Goal: Contribute content: Add original content to the website for others to see

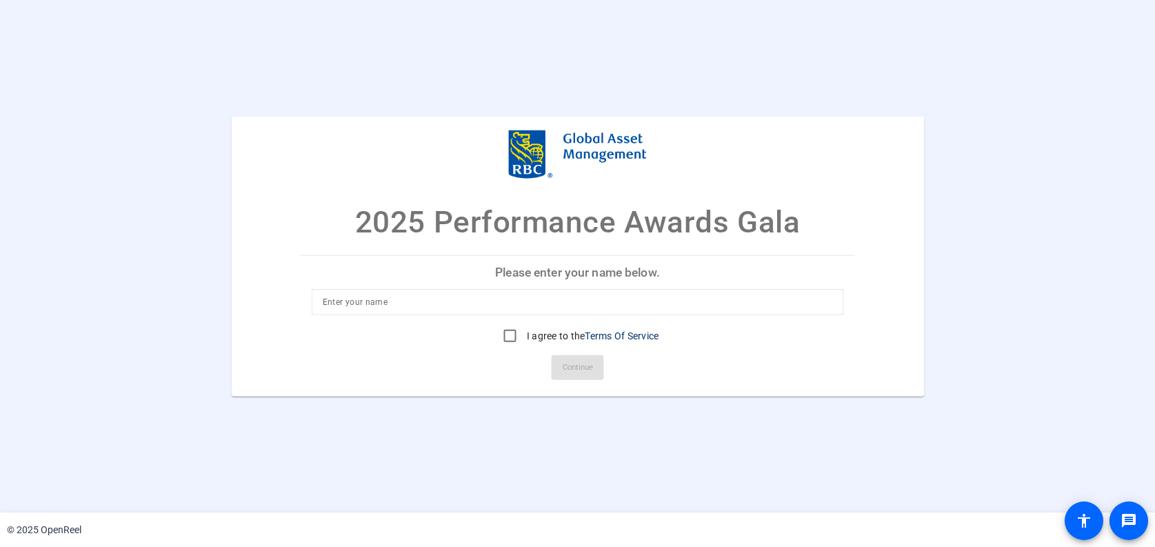
click at [515, 294] on input at bounding box center [578, 302] width 510 height 17
type input "[PERSON_NAME]"
click at [501, 330] on input "I agree to the Terms Of Service" at bounding box center [510, 336] width 28 height 28
checkbox input "true"
click at [574, 364] on span "Continue" at bounding box center [578, 367] width 30 height 21
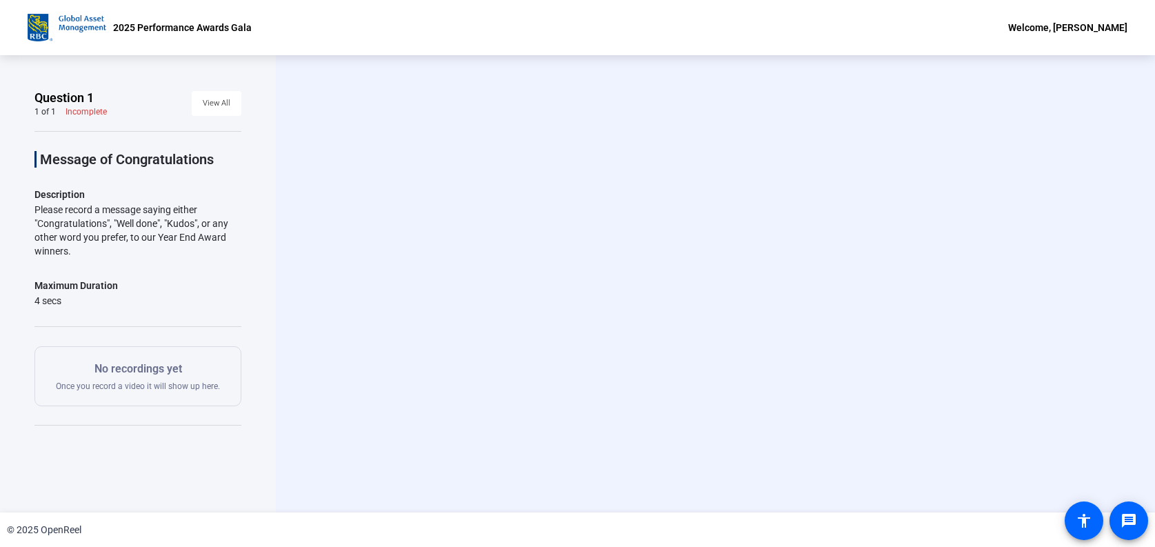
click at [627, 305] on video at bounding box center [715, 283] width 207 height 117
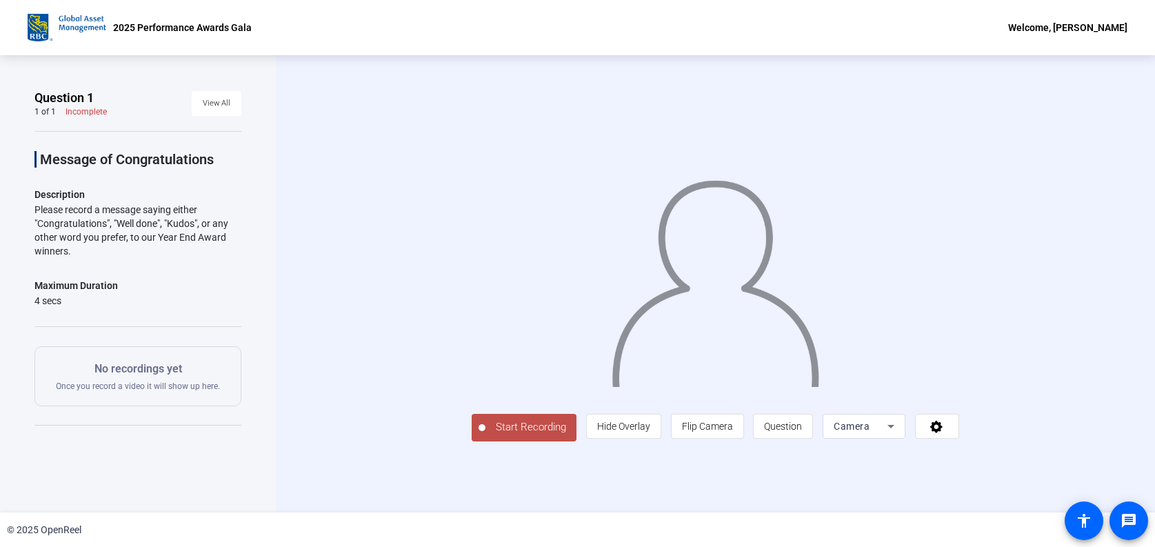
click at [531, 424] on span "Start Recording" at bounding box center [530, 427] width 91 height 16
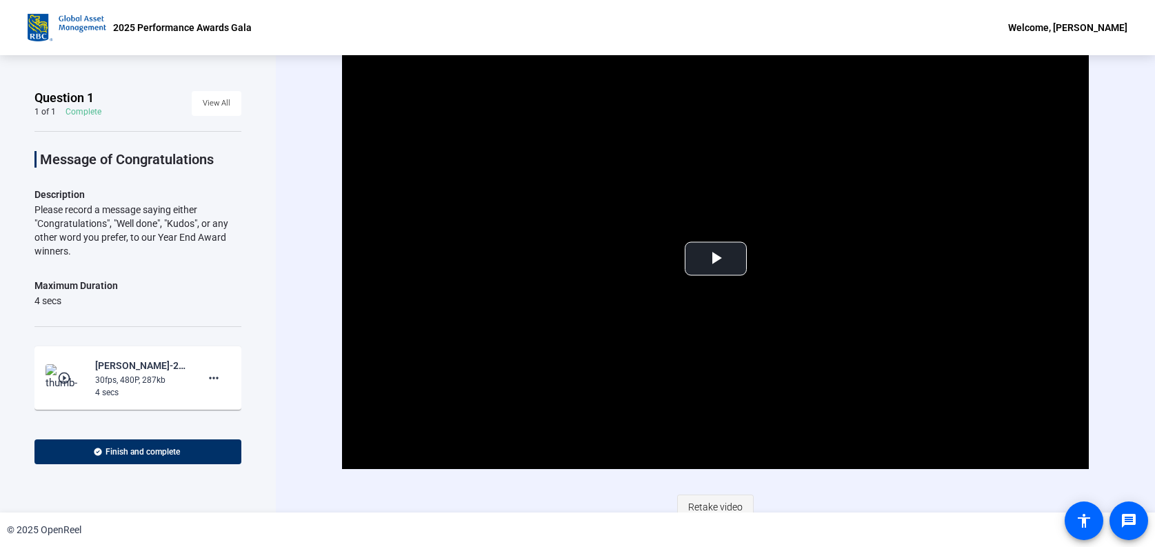
click at [717, 503] on span "Retake video" at bounding box center [715, 507] width 54 height 26
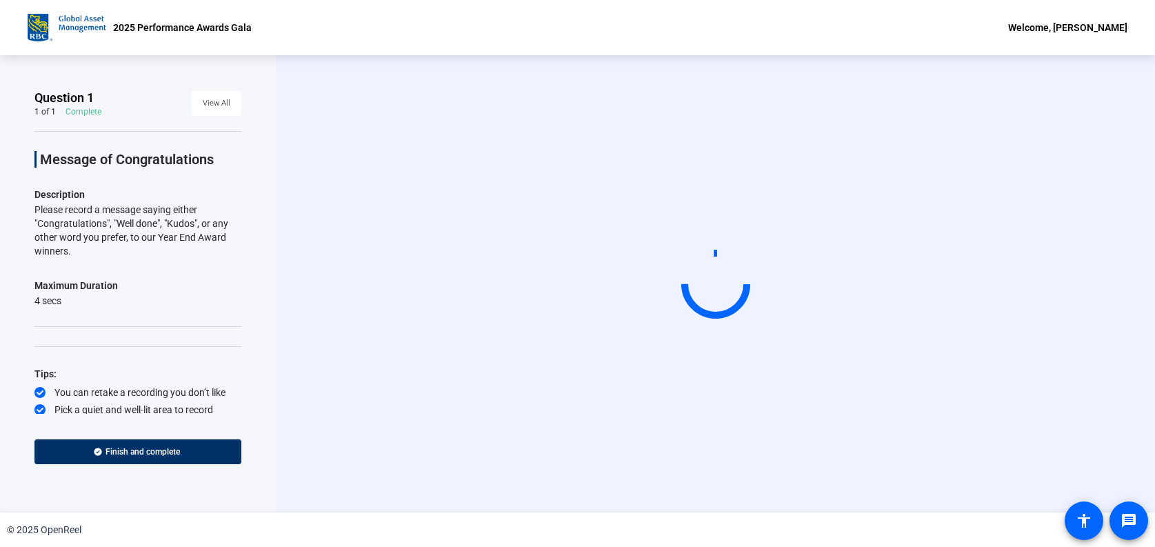
scroll to position [20, 0]
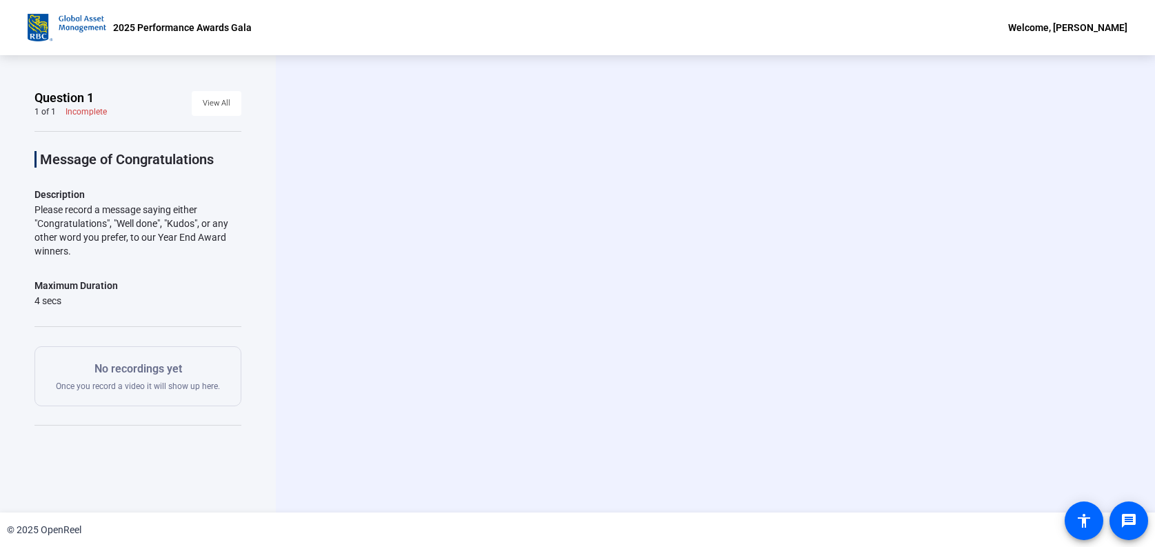
click at [880, 227] on div "Start Recording person Hide Overlay flip Flip Camera question_mark Question Cam…" at bounding box center [715, 283] width 747 height 117
click at [207, 107] on span "View All" at bounding box center [217, 103] width 28 height 21
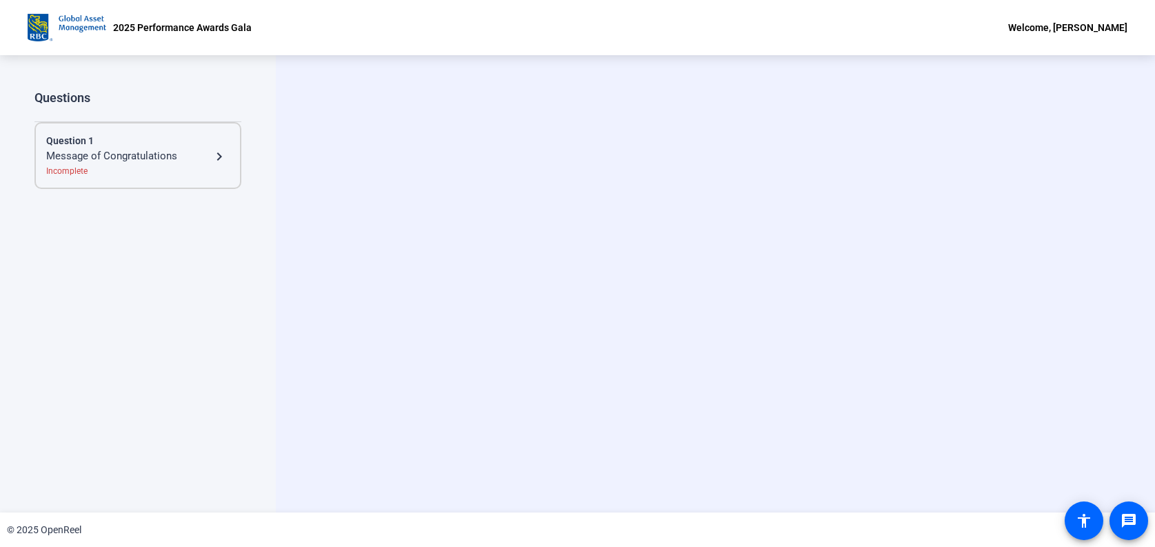
click at [119, 159] on div "Message of Congratulations" at bounding box center [128, 156] width 165 height 17
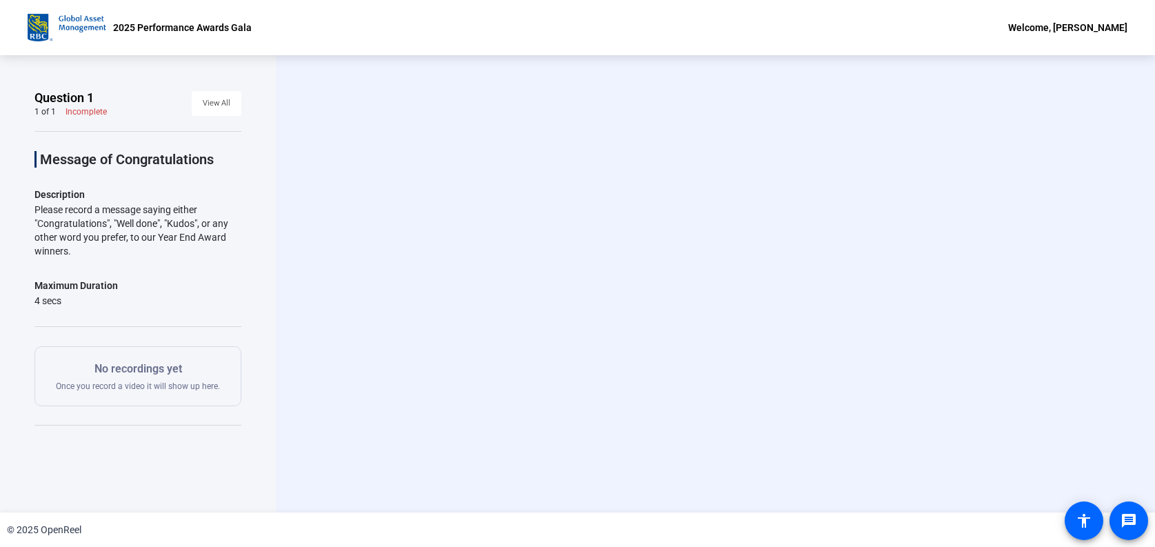
click at [130, 372] on p "No recordings yet" at bounding box center [138, 369] width 164 height 17
click at [138, 304] on div "Maximum Duration 4 secs" at bounding box center [137, 292] width 207 height 30
drag, startPoint x: 103, startPoint y: 244, endPoint x: 134, endPoint y: 233, distance: 32.9
click at [134, 233] on div "Please record a message saying either "Congratulations", "Well done", "Kudos", …" at bounding box center [137, 230] width 207 height 55
drag, startPoint x: 134, startPoint y: 233, endPoint x: 824, endPoint y: 235, distance: 690.1
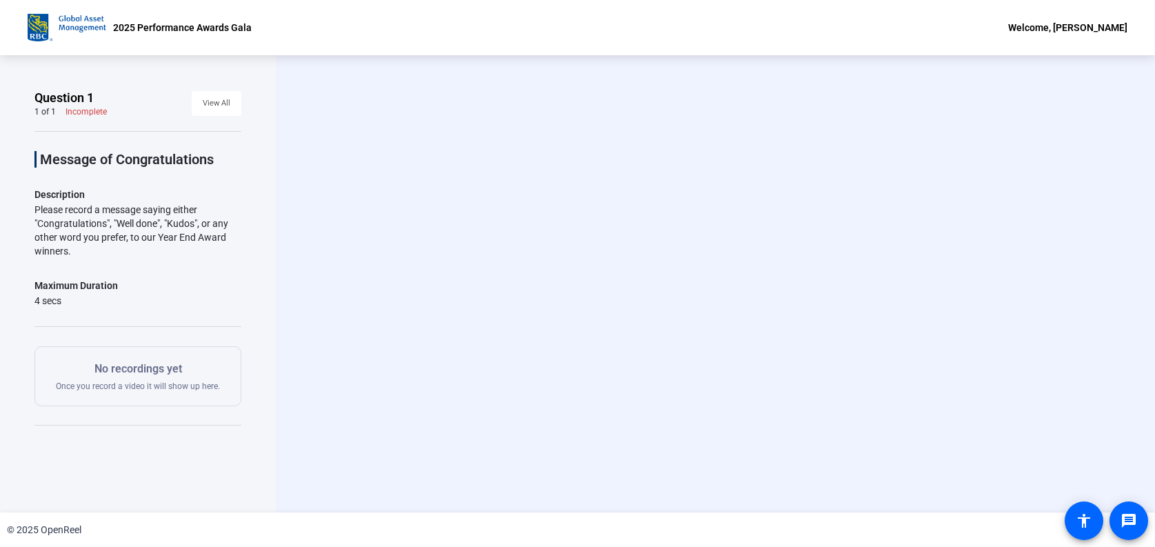
click at [829, 235] on div "Start Recording person Hide Overlay flip Flip Camera question_mark Question Cam…" at bounding box center [715, 283] width 747 height 117
drag, startPoint x: 334, startPoint y: 194, endPoint x: 324, endPoint y: 181, distance: 16.3
click at [332, 188] on div "Start Recording person Hide Overlay flip Flip Camera question_mark Question Cam…" at bounding box center [715, 283] width 879 height 457
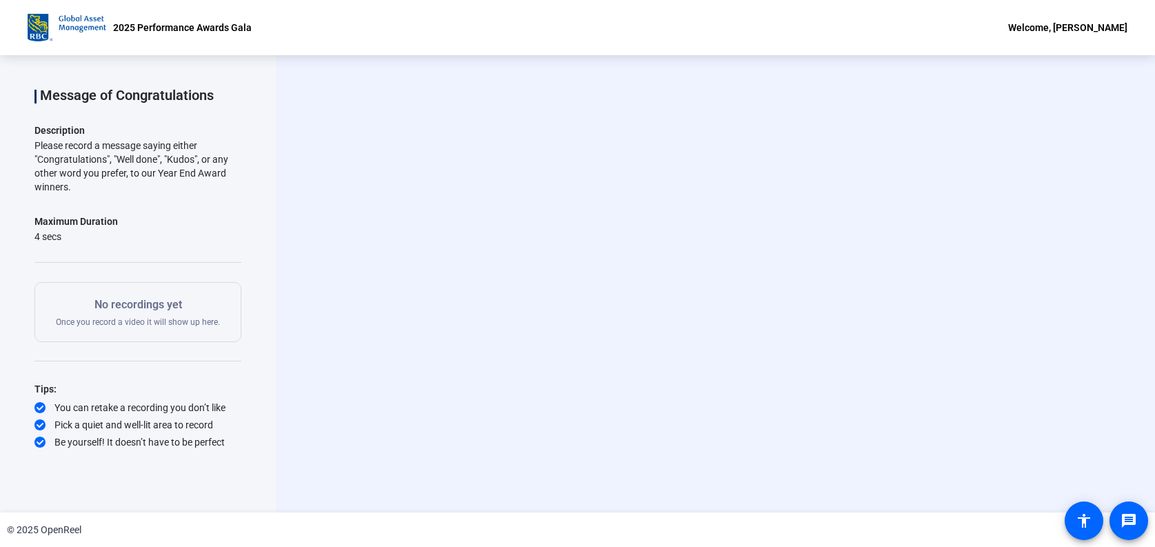
click at [139, 385] on div "Tips:" at bounding box center [137, 389] width 207 height 17
click at [135, 375] on div "Message of Congratulations Description Please record a message saying either "C…" at bounding box center [137, 258] width 207 height 382
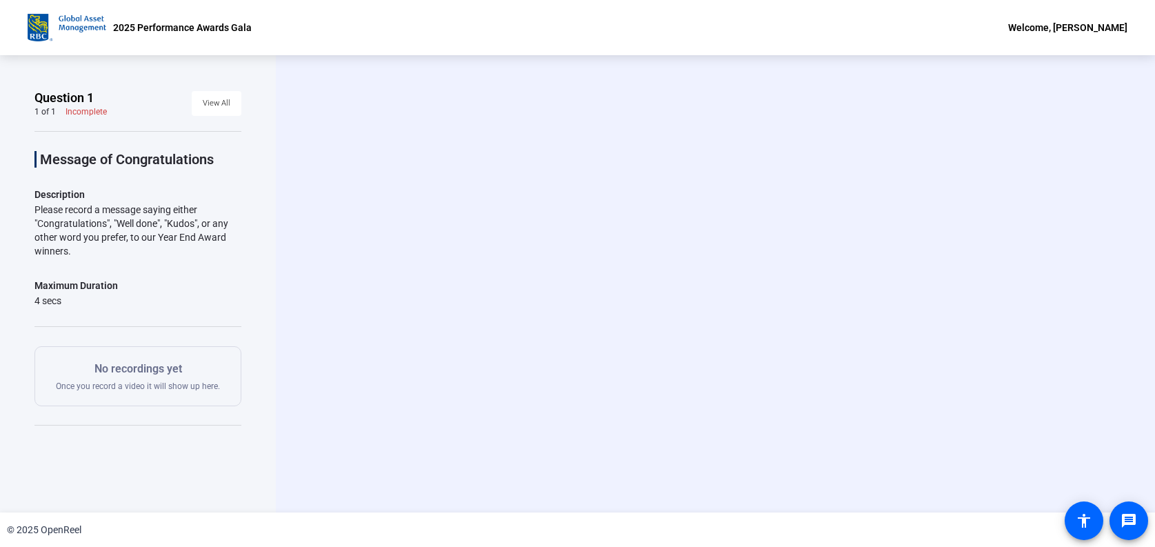
click at [72, 21] on img at bounding box center [67, 28] width 79 height 28
click at [194, 28] on p "2025 Performance Awards Gala" at bounding box center [182, 27] width 139 height 17
click at [1044, 26] on div "Welcome, Craig Tennier" at bounding box center [1067, 27] width 119 height 17
drag, startPoint x: 1076, startPoint y: 31, endPoint x: 1087, endPoint y: 30, distance: 11.1
click at [1080, 31] on div at bounding box center [577, 273] width 1155 height 547
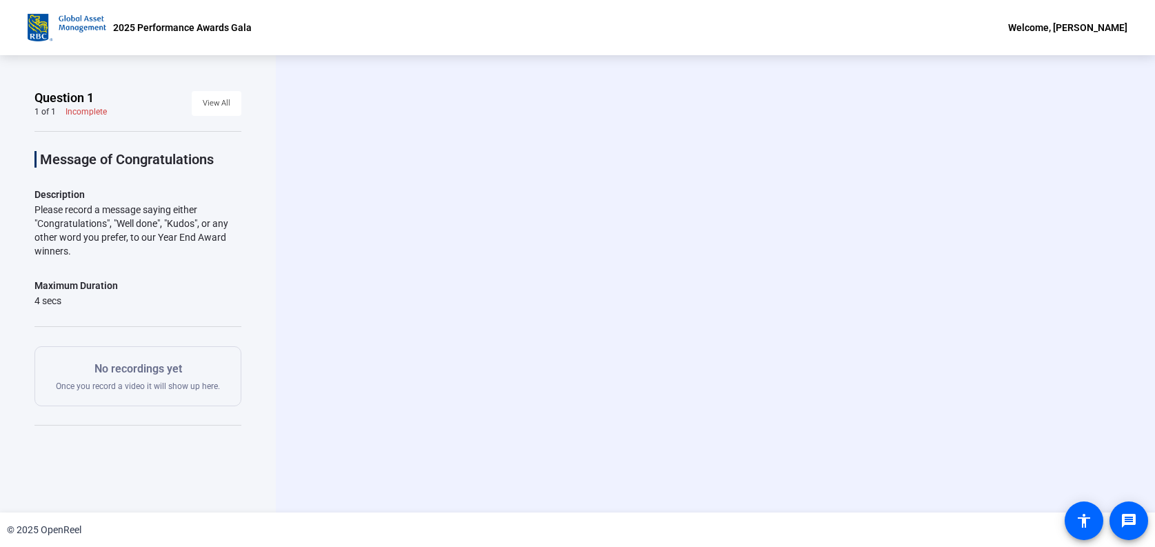
click at [1047, 30] on div "Welcome, [PERSON_NAME]" at bounding box center [1067, 27] width 119 height 17
click at [1044, 49] on span "Logout" at bounding box center [1063, 48] width 55 height 17
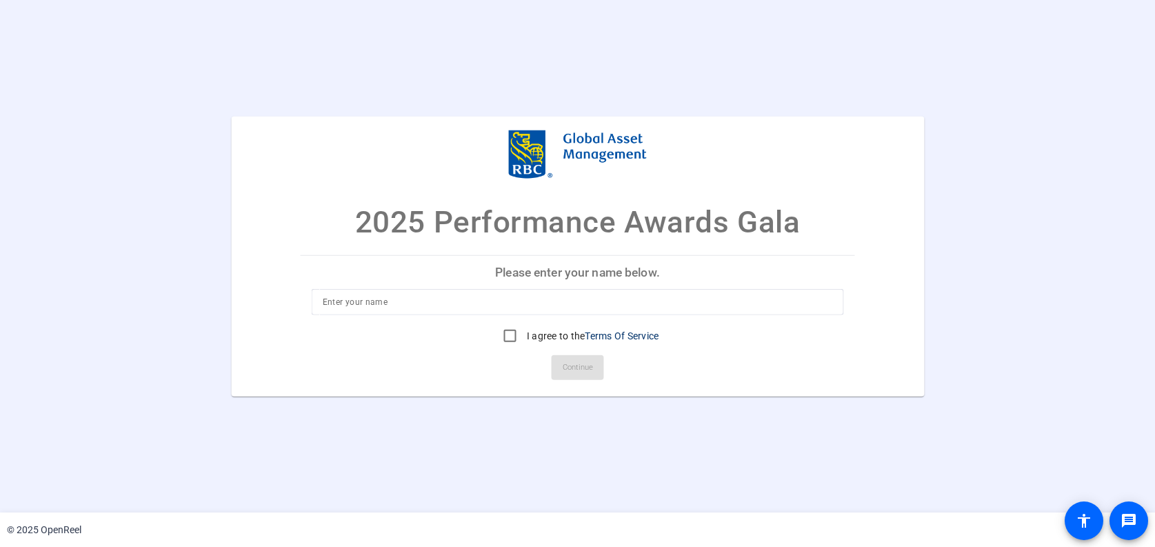
click at [549, 264] on p "Please enter your name below." at bounding box center [578, 271] width 554 height 33
click at [474, 303] on input at bounding box center [578, 302] width 510 height 17
type input "[PERSON_NAME]"
click at [504, 334] on input "I agree to the Terms Of Service" at bounding box center [510, 336] width 28 height 28
checkbox input "true"
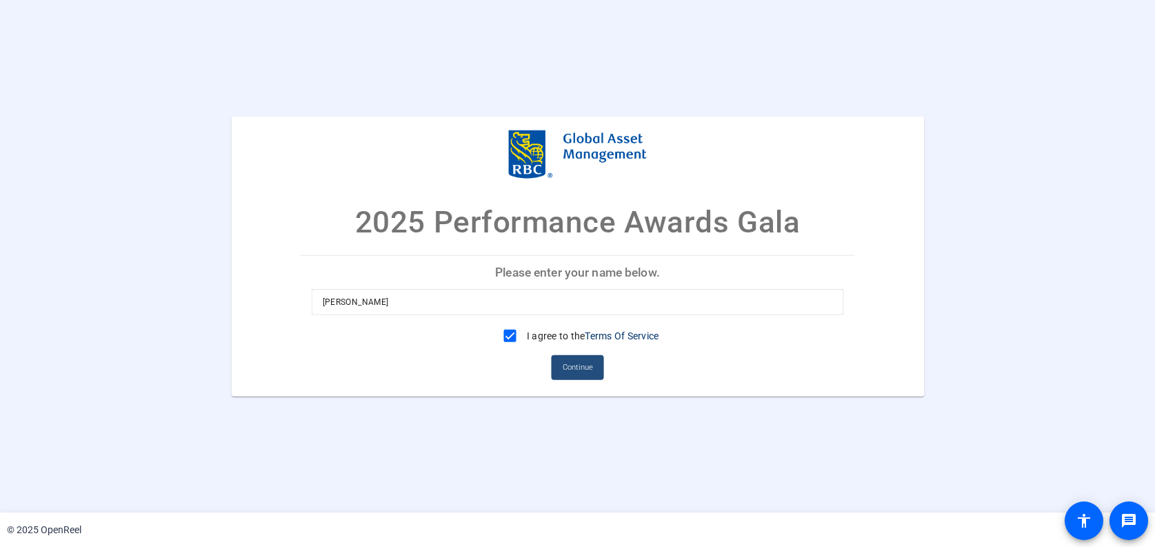
click at [565, 367] on span "Continue" at bounding box center [578, 367] width 30 height 21
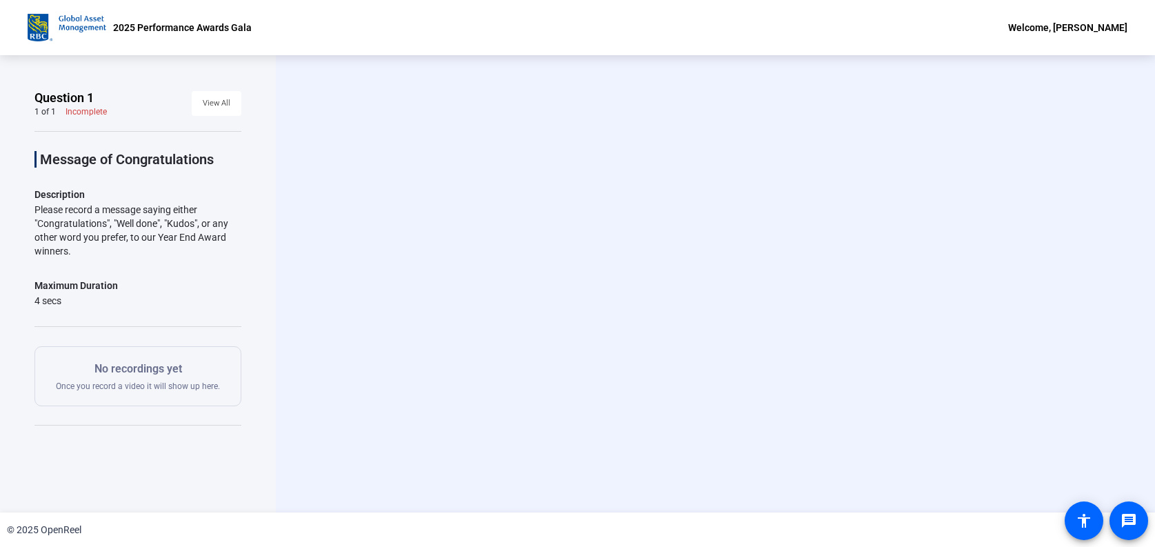
click at [677, 279] on video at bounding box center [715, 283] width 207 height 117
drag, startPoint x: 698, startPoint y: 281, endPoint x: 763, endPoint y: 282, distance: 64.1
click at [705, 282] on video at bounding box center [715, 283] width 207 height 117
click at [763, 282] on video at bounding box center [715, 283] width 207 height 117
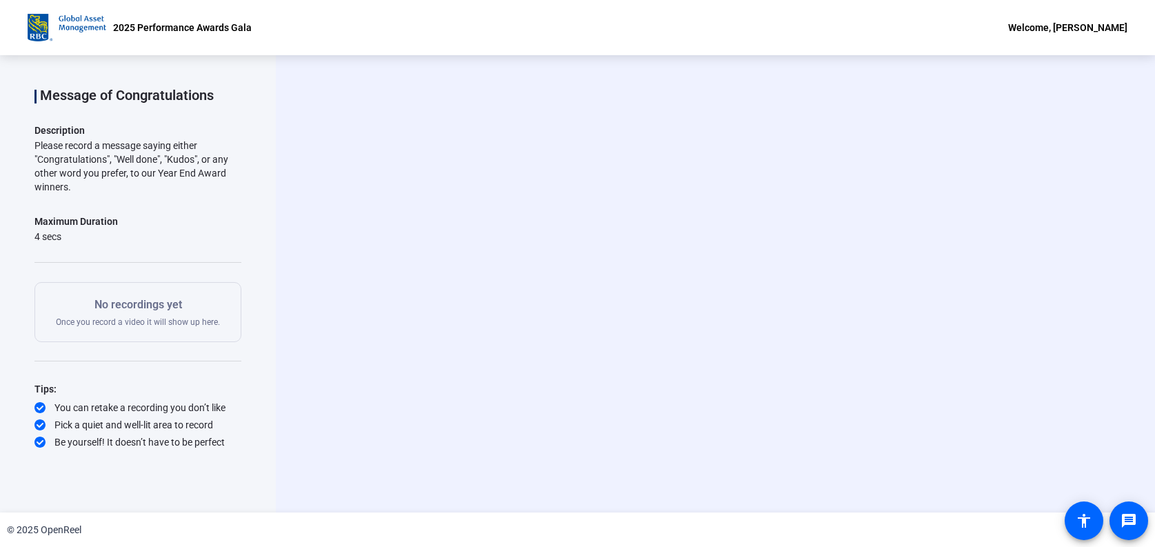
click at [38, 410] on icon at bounding box center [39, 407] width 11 height 11
click at [39, 424] on icon at bounding box center [39, 424] width 11 height 11
click at [37, 442] on icon at bounding box center [39, 441] width 11 height 11
drag, startPoint x: 46, startPoint y: 452, endPoint x: 161, endPoint y: 439, distance: 115.9
click at [57, 452] on div "Question 1 1 of 1 Incomplete View All Message of Congratulations Description Pl…" at bounding box center [137, 284] width 207 height 388
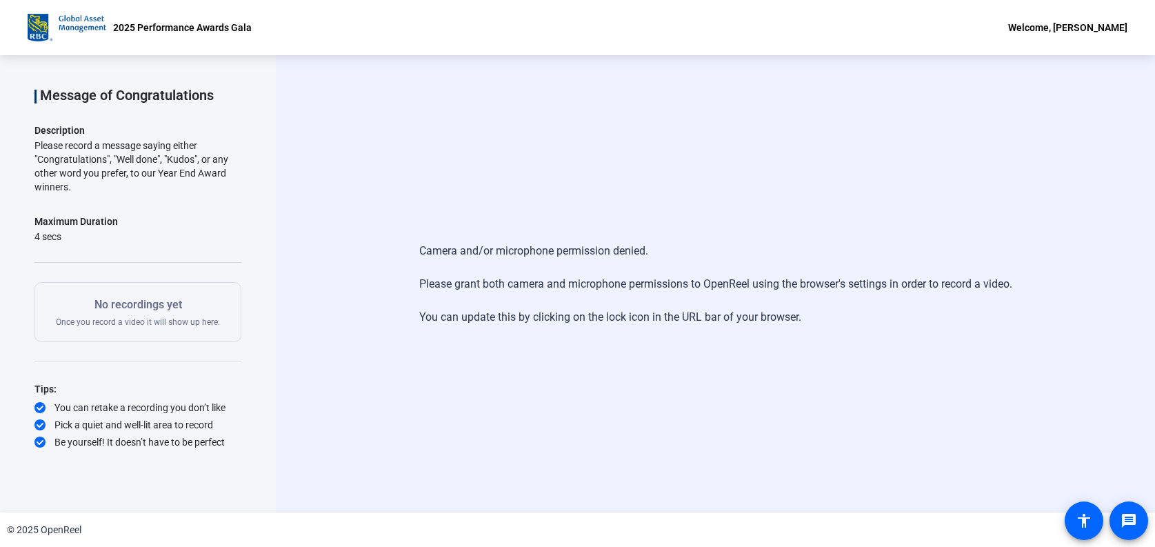
click at [825, 287] on div "Camera and/or microphone permission denied. Please grant both camera and microp…" at bounding box center [715, 284] width 593 height 110
click at [427, 212] on div "Camera and/or microphone permission denied. Please grant both camera and microp…" at bounding box center [715, 283] width 879 height 457
drag, startPoint x: 747, startPoint y: 189, endPoint x: 744, endPoint y: 155, distance: 33.9
click at [744, 155] on div "Camera and/or microphone permission denied. Please grant both camera and microp…" at bounding box center [715, 283] width 879 height 457
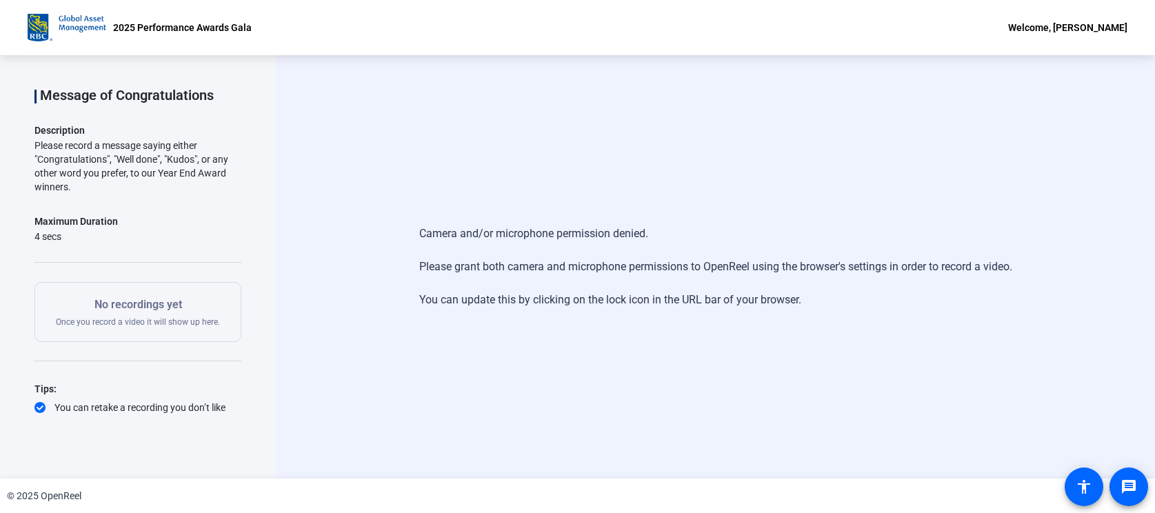
drag, startPoint x: 128, startPoint y: 316, endPoint x: 138, endPoint y: 316, distance: 10.3
click at [129, 316] on div "No recordings yet Once you record a video it will show up here." at bounding box center [138, 311] width 164 height 31
drag, startPoint x: 533, startPoint y: 284, endPoint x: 600, endPoint y: 263, distance: 70.0
click at [535, 284] on div "Camera and/or microphone permission denied. Please grant both camera and microp…" at bounding box center [715, 267] width 593 height 110
drag, startPoint x: 705, startPoint y: 245, endPoint x: 738, endPoint y: 228, distance: 37.6
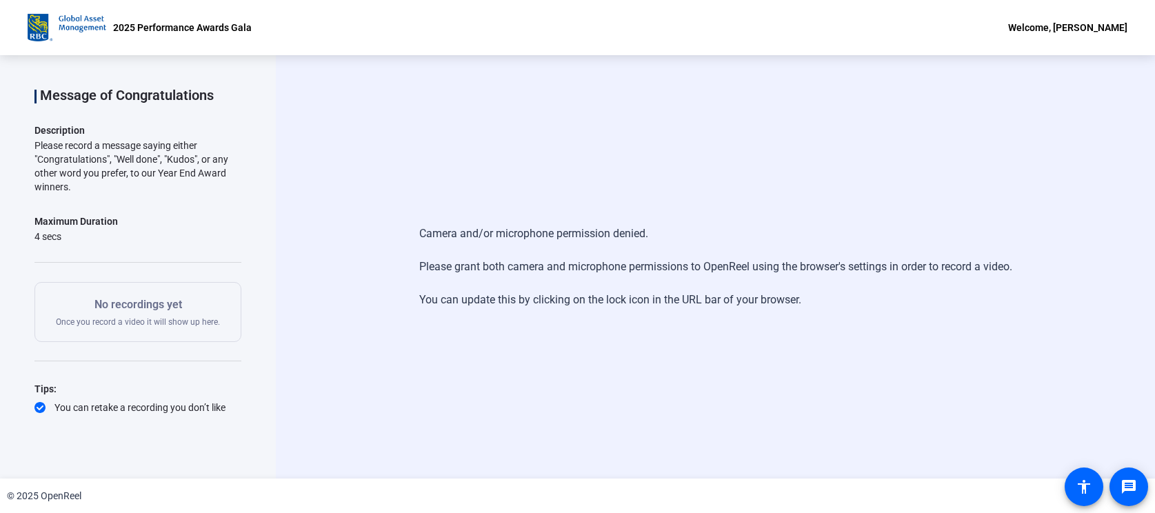
click at [716, 241] on div "Camera and/or microphone permission denied. Please grant both camera and microp…" at bounding box center [715, 267] width 593 height 110
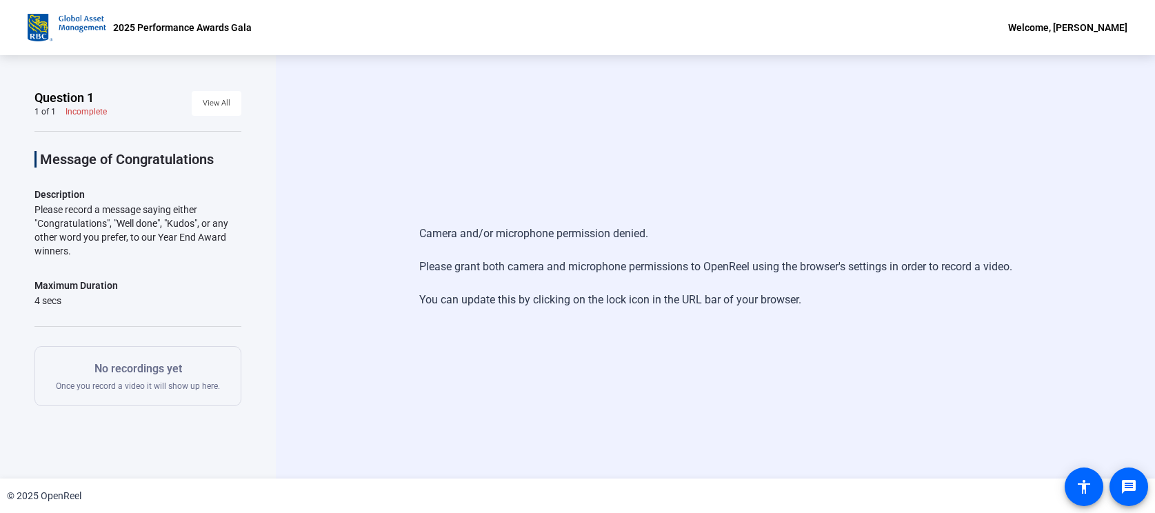
drag, startPoint x: 455, startPoint y: 125, endPoint x: 455, endPoint y: 91, distance: 33.8
click at [455, 91] on div "Camera and/or microphone permission denied. Please grant both camera and microp…" at bounding box center [715, 266] width 879 height 423
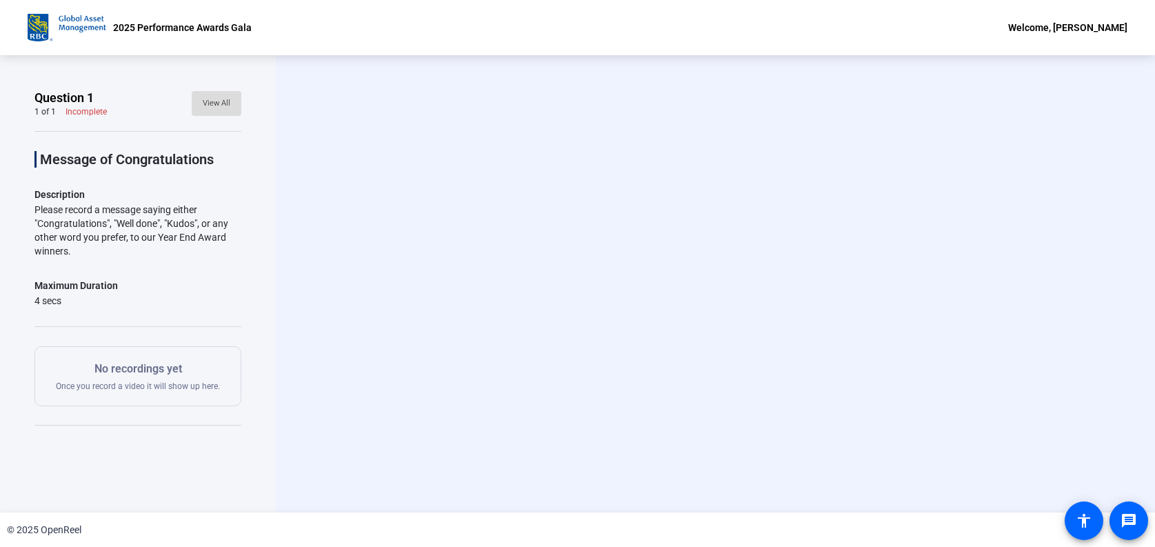
click at [216, 105] on span "View All" at bounding box center [217, 103] width 28 height 21
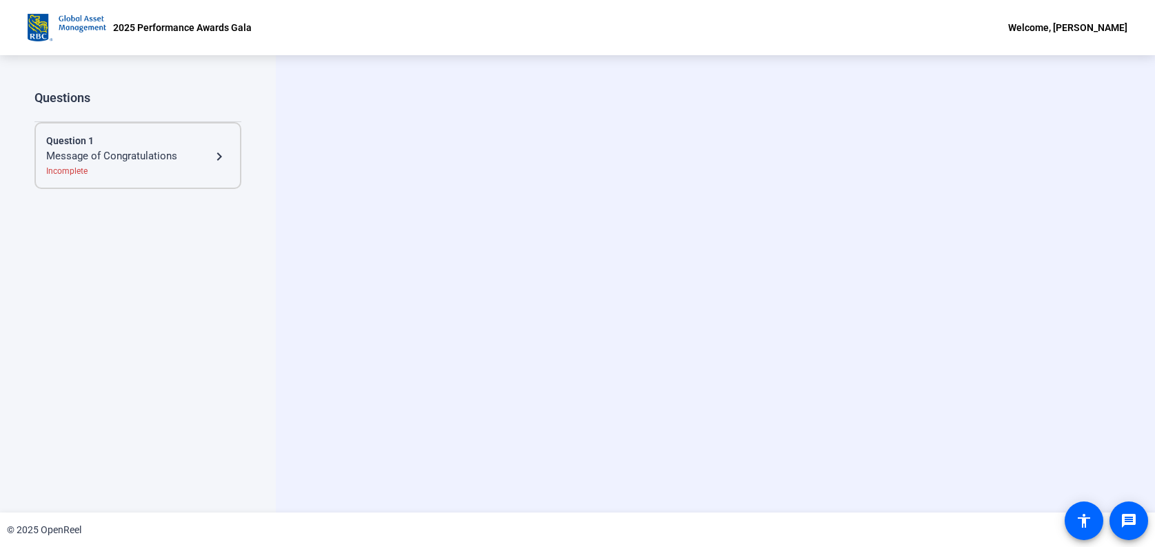
click at [105, 163] on div "Message of Congratulations" at bounding box center [128, 156] width 165 height 17
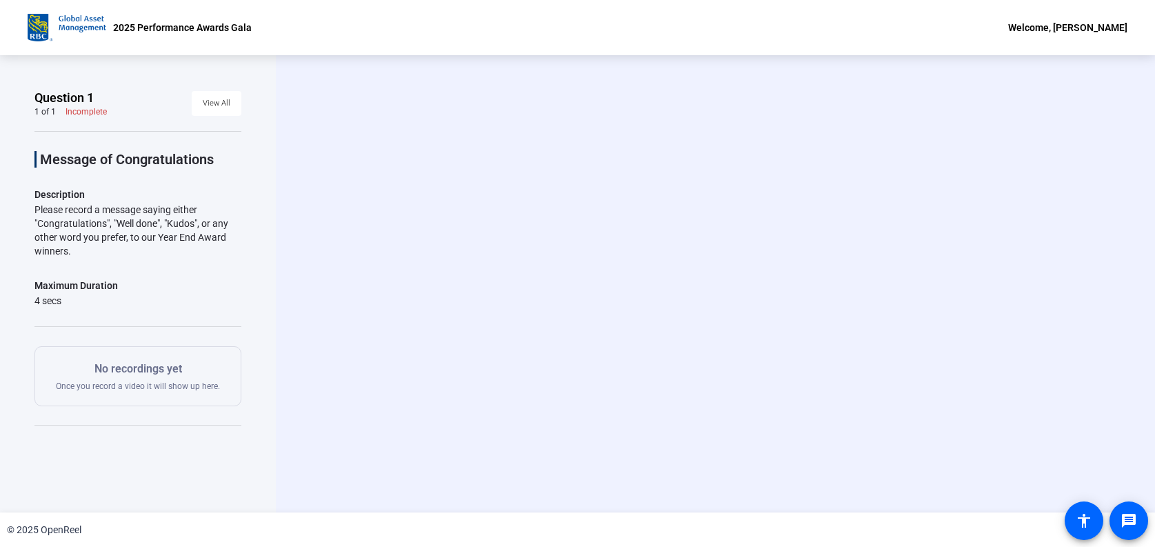
click at [148, 183] on div "Message of Congratulations Description Please record a message saying either "C…" at bounding box center [137, 322] width 207 height 382
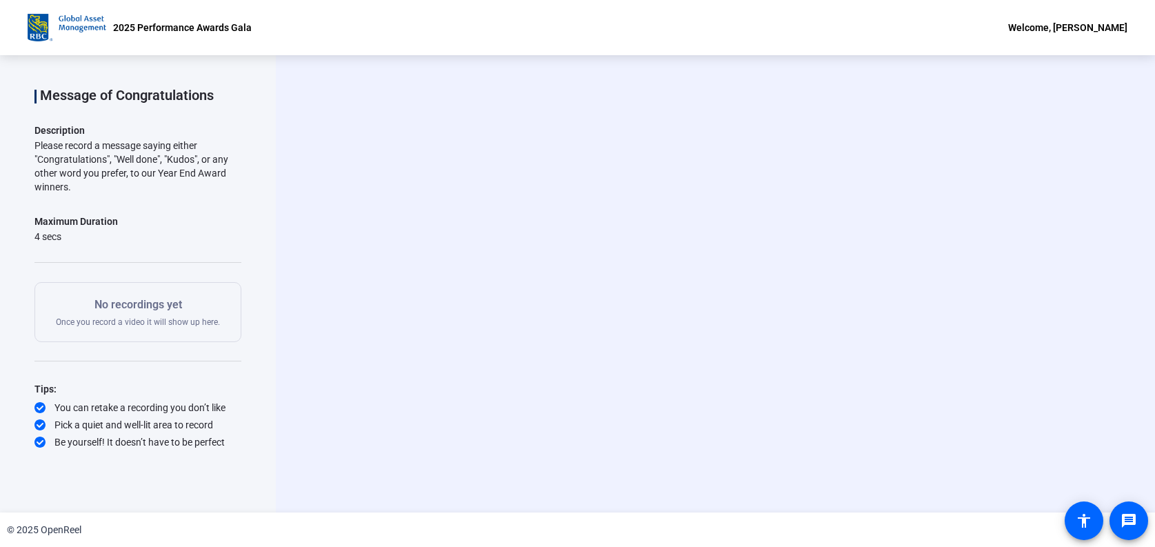
click at [111, 317] on div "No recordings yet Once you record a video it will show up here." at bounding box center [138, 311] width 164 height 31
click at [129, 312] on p "No recordings yet" at bounding box center [138, 304] width 164 height 17
click at [174, 314] on div "No recordings yet Once you record a video it will show up here." at bounding box center [138, 311] width 164 height 31
click at [187, 316] on div "No recordings yet Once you record a video it will show up here." at bounding box center [138, 311] width 164 height 31
drag, startPoint x: 649, startPoint y: 365, endPoint x: 745, endPoint y: 371, distance: 96.0
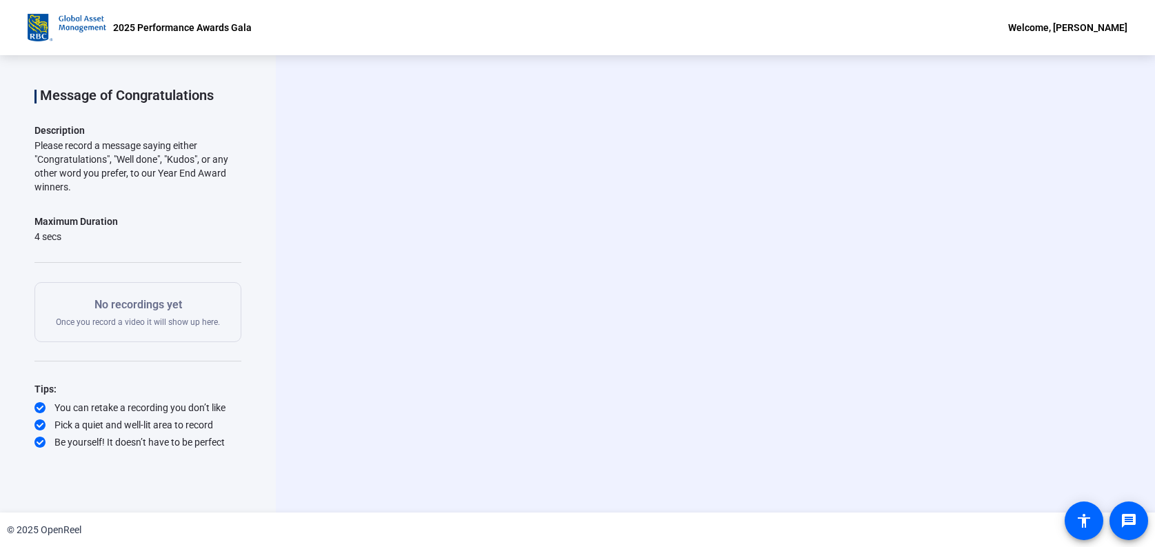
click at [672, 370] on div "Start Recording person Hide Overlay flip Flip Camera question_mark Question Cam…" at bounding box center [715, 283] width 879 height 457
click at [1045, 381] on div "Start Recording person Hide Overlay flip Flip Camera question_mark Question Cam…" at bounding box center [715, 283] width 879 height 457
click at [1082, 525] on mat-icon "accessibility" at bounding box center [1084, 520] width 17 height 17
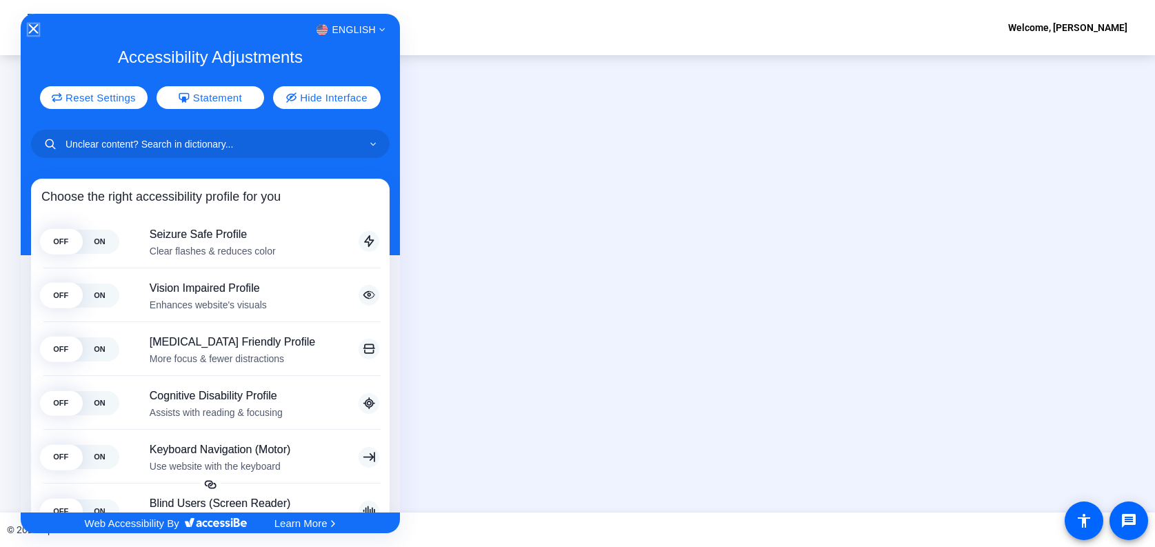
click at [30, 29] on icon "Close Accessibility Interface" at bounding box center [33, 29] width 10 height 10
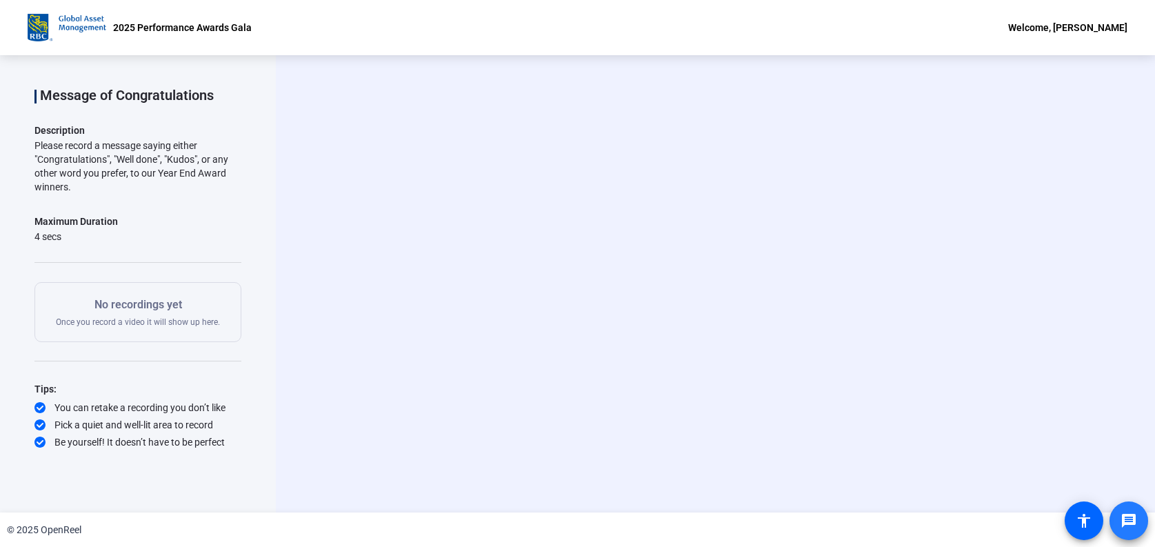
click at [1122, 509] on span at bounding box center [1128, 520] width 33 height 33
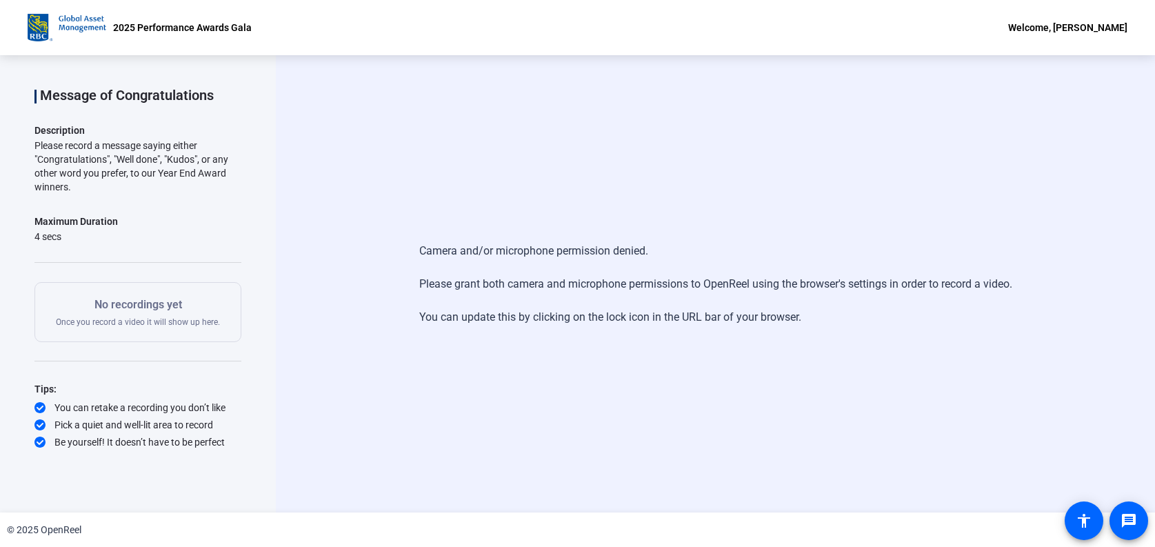
click at [1061, 30] on div "Welcome, [PERSON_NAME]" at bounding box center [1067, 27] width 119 height 17
click at [1107, 30] on div at bounding box center [577, 273] width 1155 height 547
drag, startPoint x: 642, startPoint y: 41, endPoint x: 487, endPoint y: 44, distance: 154.5
click at [629, 43] on div "2025 Performance Awards Gala Welcome, Craig Tennier" at bounding box center [577, 27] width 1155 height 55
click at [120, 30] on p "2025 Performance Awards Gala" at bounding box center [182, 27] width 139 height 17
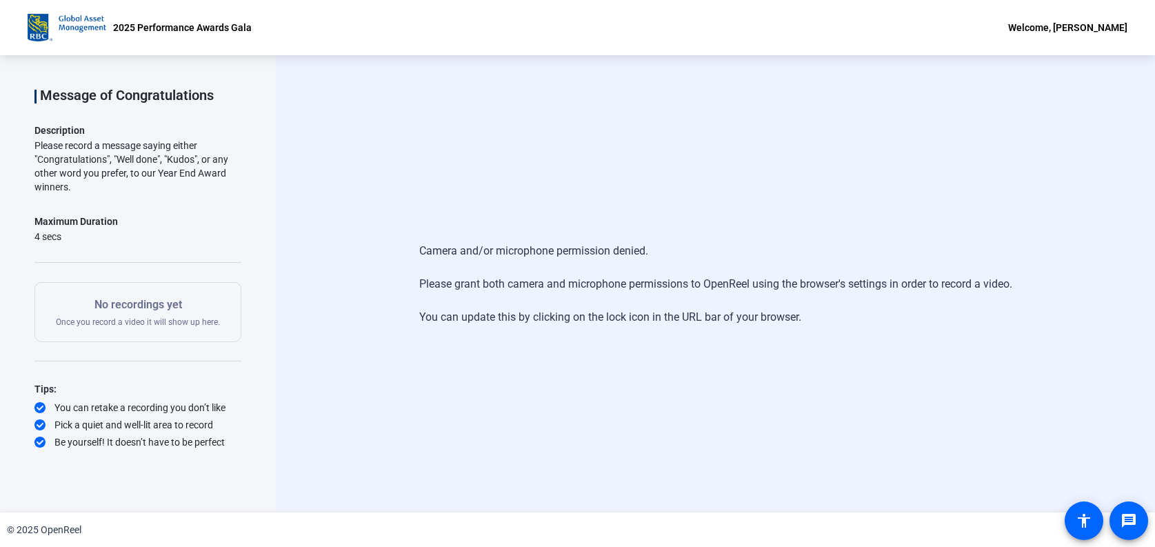
click at [59, 26] on img at bounding box center [67, 28] width 79 height 28
click at [597, 242] on div "Camera and/or microphone permission denied. Please grant both camera and microp…" at bounding box center [715, 284] width 593 height 110
click at [1080, 24] on div "Welcome, [PERSON_NAME]" at bounding box center [1067, 27] width 119 height 17
click at [1054, 50] on span "Logout" at bounding box center [1063, 48] width 55 height 17
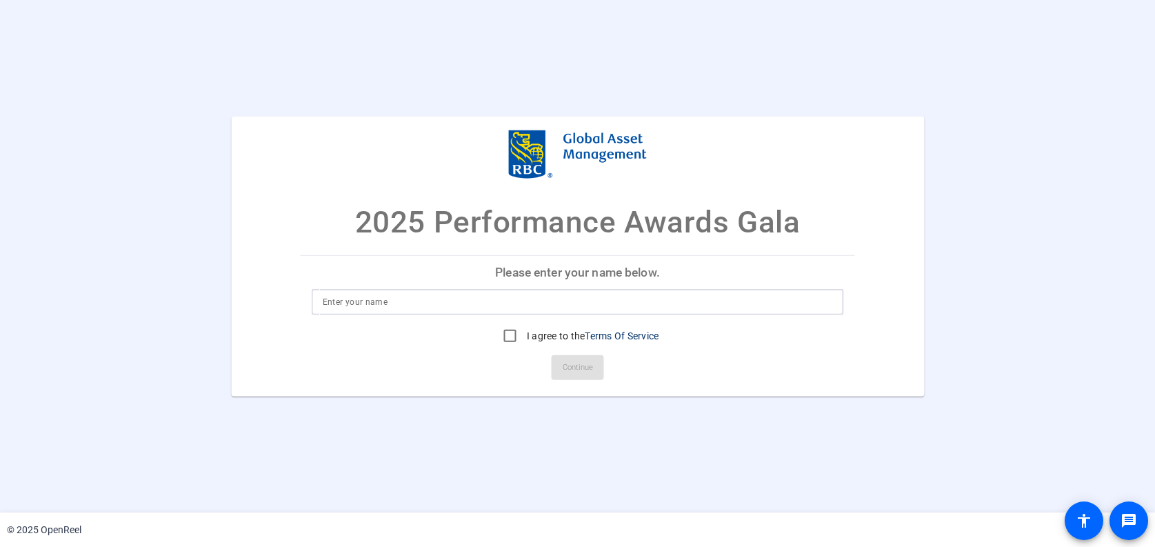
click at [526, 303] on input at bounding box center [578, 302] width 510 height 17
click at [993, 137] on div "2025 Performance Awards Gala Please enter your name below. Name is required. I …" at bounding box center [577, 256] width 1155 height 281
click at [544, 299] on input at bounding box center [578, 302] width 510 height 17
type input "[PERSON_NAME]"
click at [510, 337] on input "I agree to the Terms Of Service" at bounding box center [510, 336] width 28 height 28
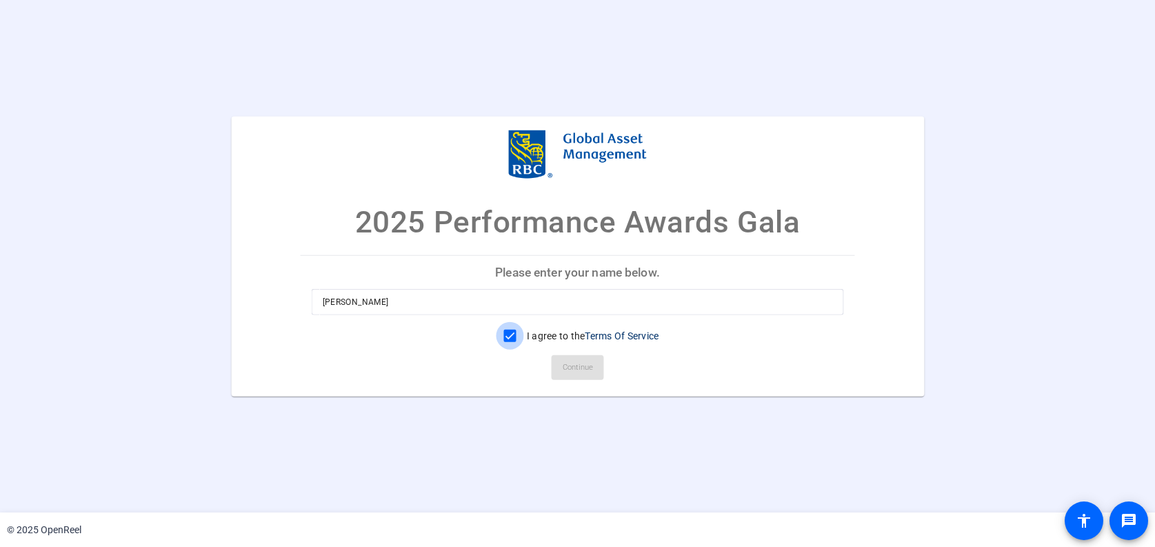
checkbox input "true"
click at [569, 365] on span "Continue" at bounding box center [578, 367] width 30 height 21
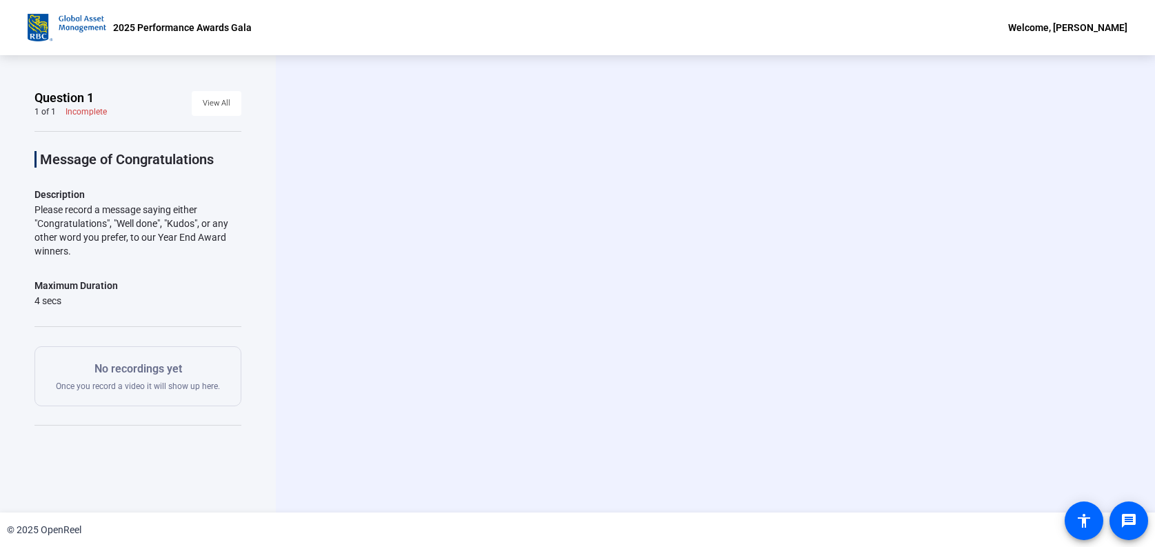
click at [339, 381] on div "Start Recording person Hide Overlay flip Flip Camera question_mark Question Cam…" at bounding box center [715, 283] width 879 height 457
